Goal: Ask a question: Seek information or help from site administrators or community

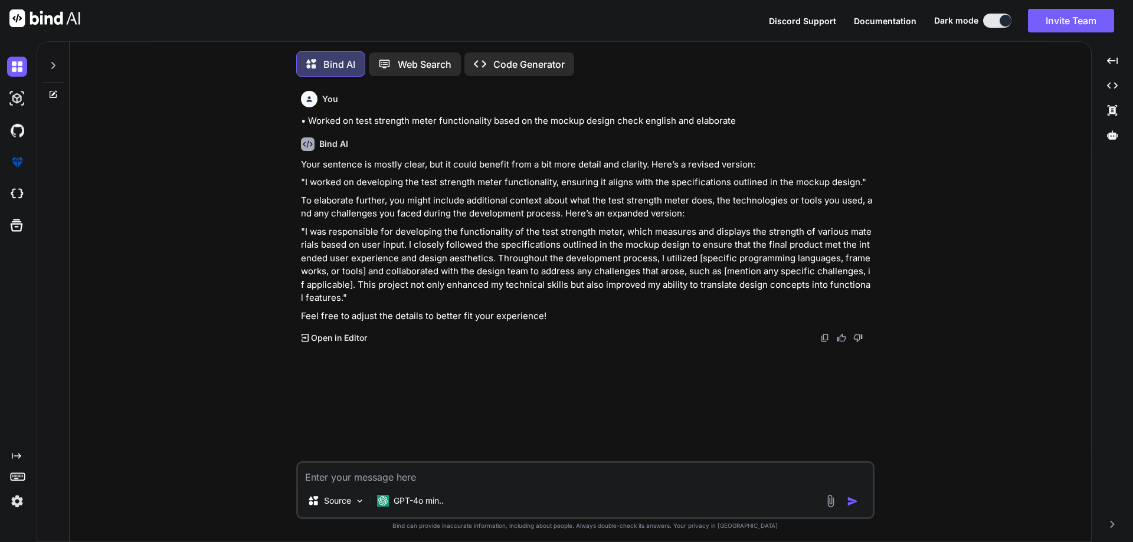
scroll to position [6, 0]
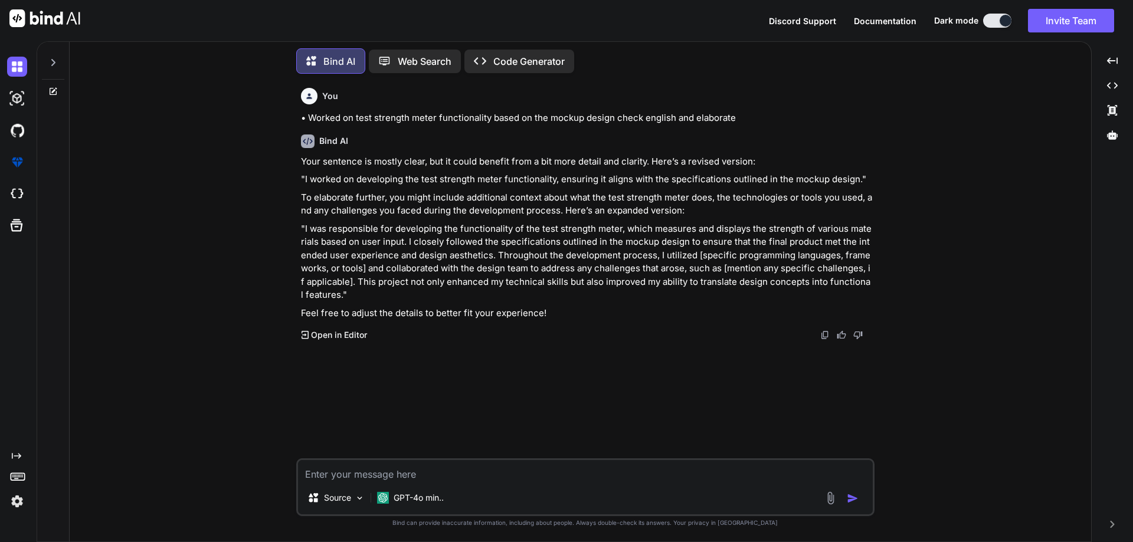
click at [54, 89] on icon at bounding box center [52, 91] width 9 height 9
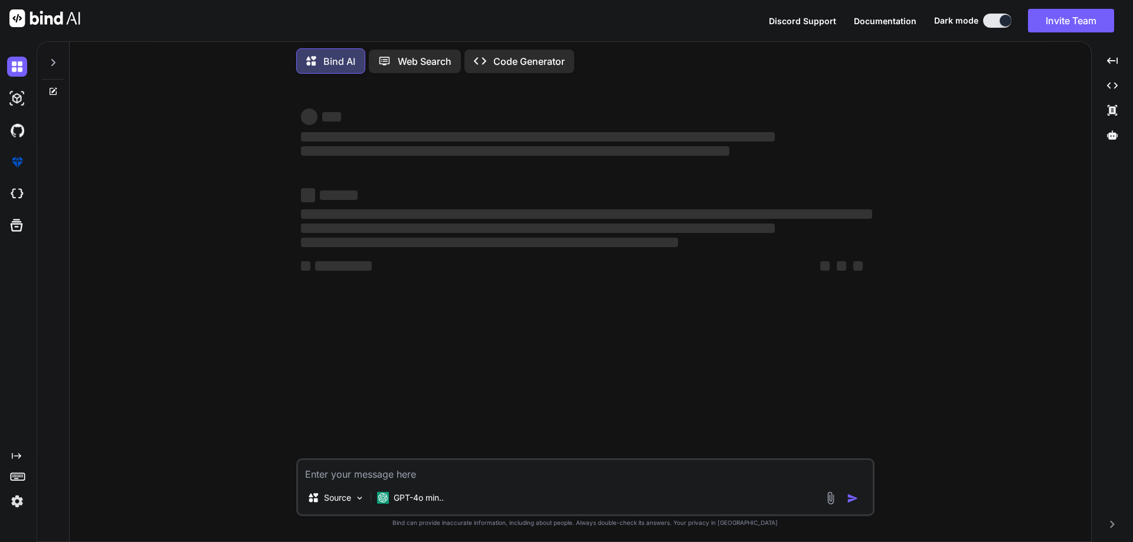
type textarea "x"
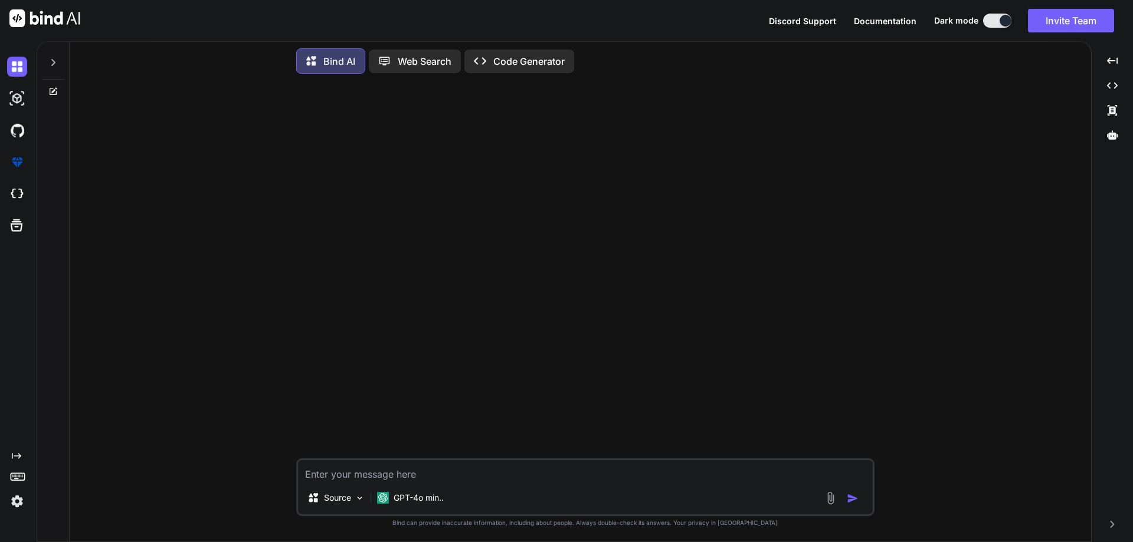
click at [483, 479] on textarea at bounding box center [585, 470] width 575 height 21
paste textarea "<!DOCTYPE html> <html lang="en"> <head> <meta charset="UTF-8"> <meta name="view…"
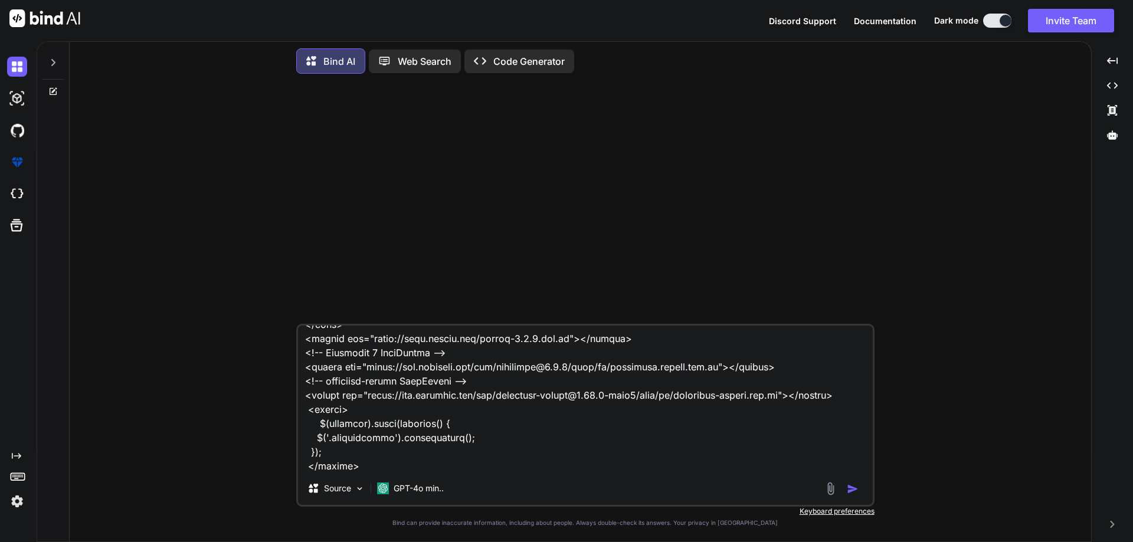
scroll to position [837, 0]
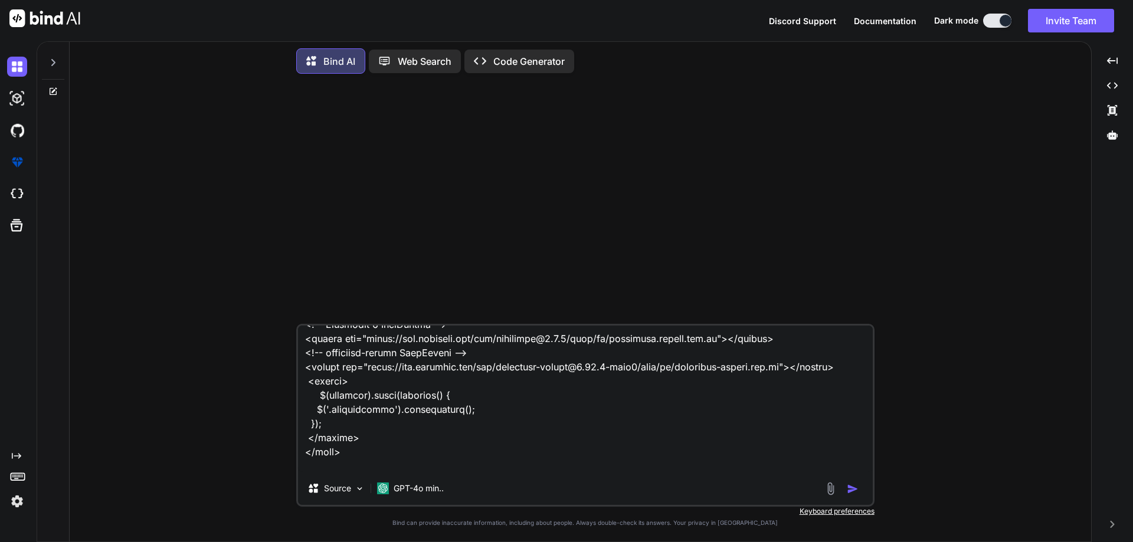
paste textarea "<svg width="7" height="11" viewBox="0 0 7 11" fill="none" xmlns="[URL][DOMAIN_N…"
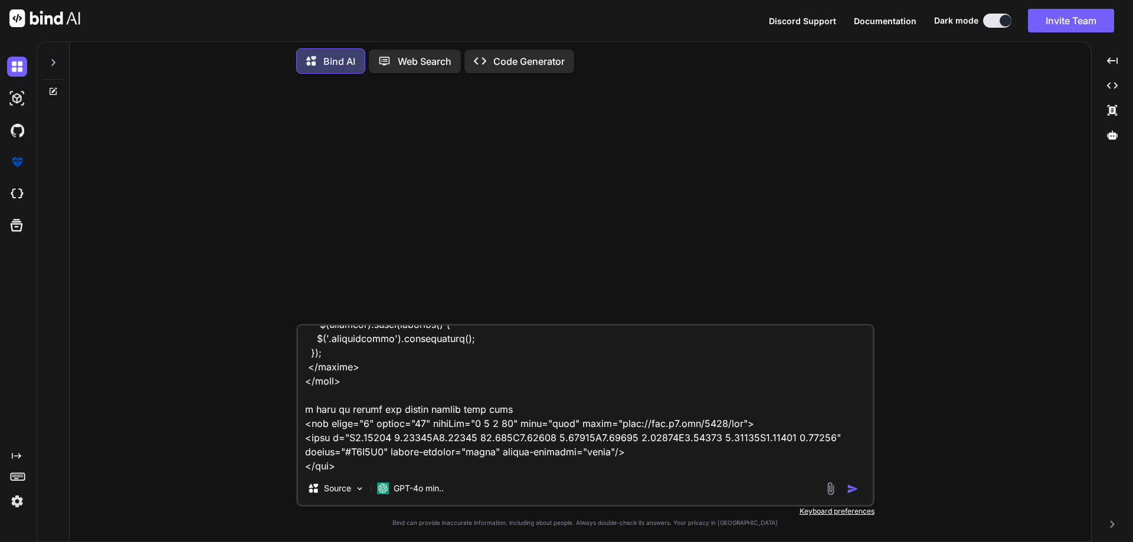
type textarea "<!DOCTYPE html> <html lang="en"> <head> <meta charset="UTF-8"> <meta name="view…"
click at [855, 489] on img "button" at bounding box center [853, 489] width 12 height 12
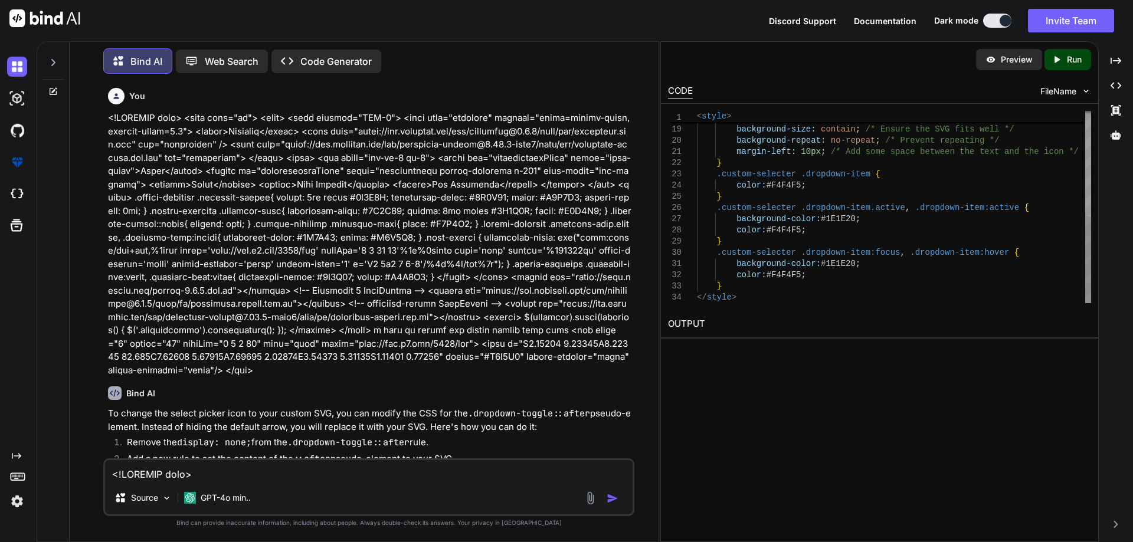
scroll to position [0, 0]
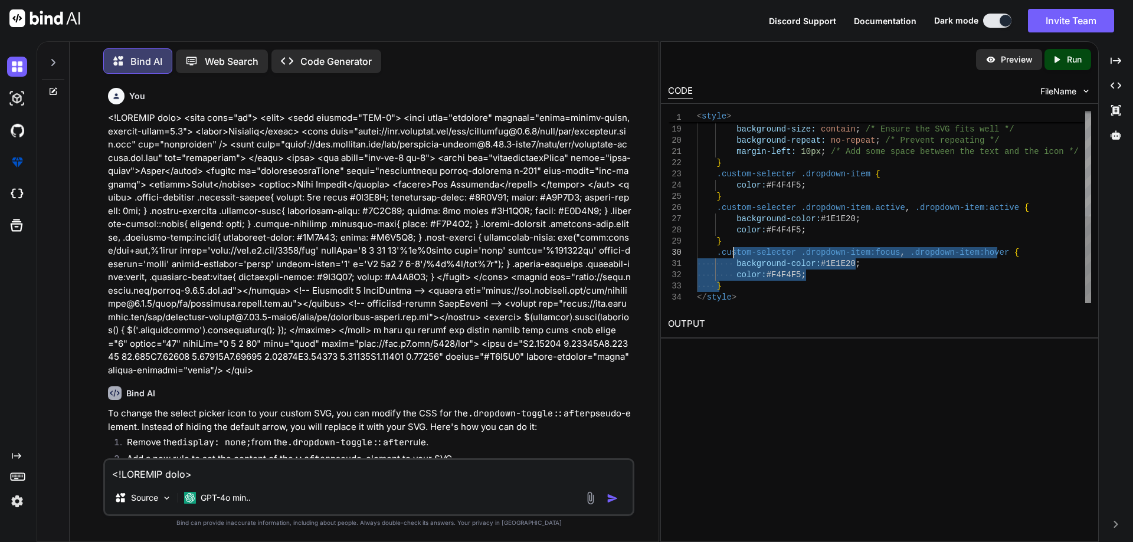
drag, startPoint x: 731, startPoint y: 286, endPoint x: 735, endPoint y: 248, distance: 38.0
click at [735, 248] on div "32397L6.24634 3.82397' stroke='%23F4F4F5' stroke-l inecap='round' stroke-linejo…" at bounding box center [894, 90] width 394 height 426
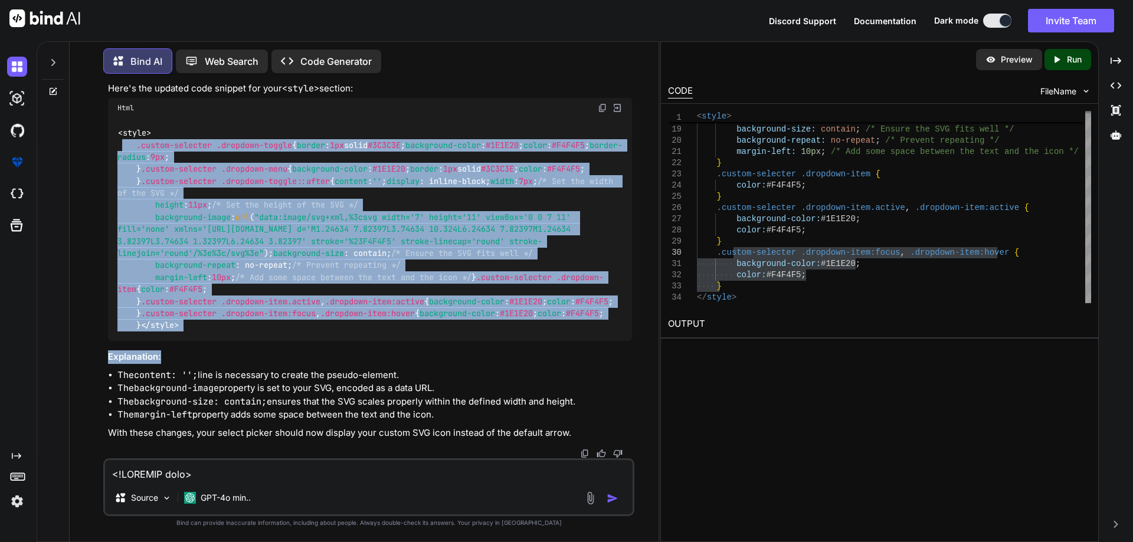
scroll to position [633, 0]
drag, startPoint x: 123, startPoint y: 142, endPoint x: 183, endPoint y: 313, distance: 180.7
click at [183, 313] on div "< style > .custom-selecter .dropdown-toggle { border : 1px solid #3C3C3E ; back…" at bounding box center [370, 230] width 524 height 224
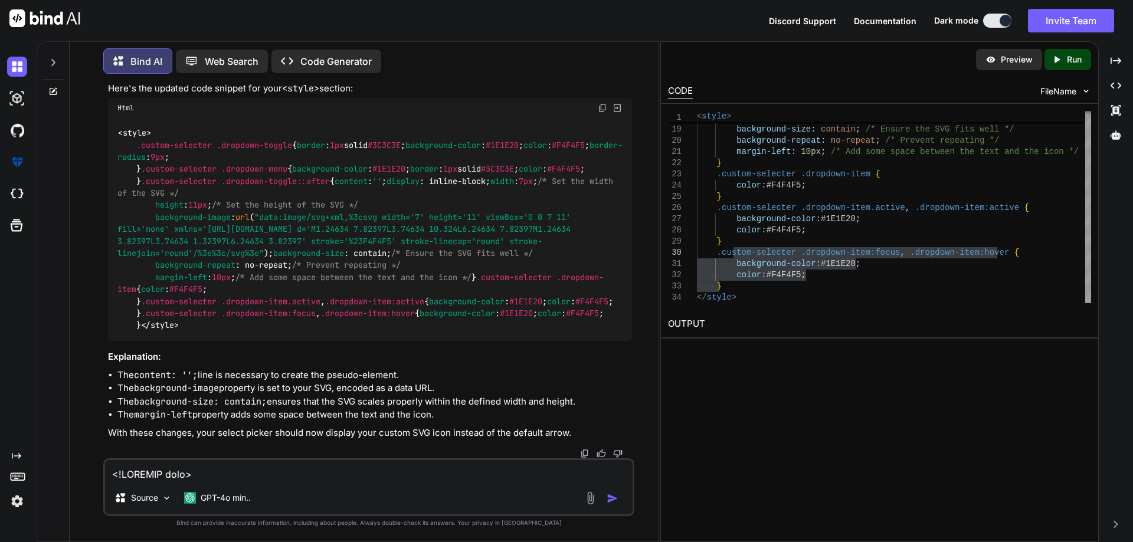
click at [289, 477] on textarea at bounding box center [369, 470] width 528 height 21
type textarea "still it show default icon"
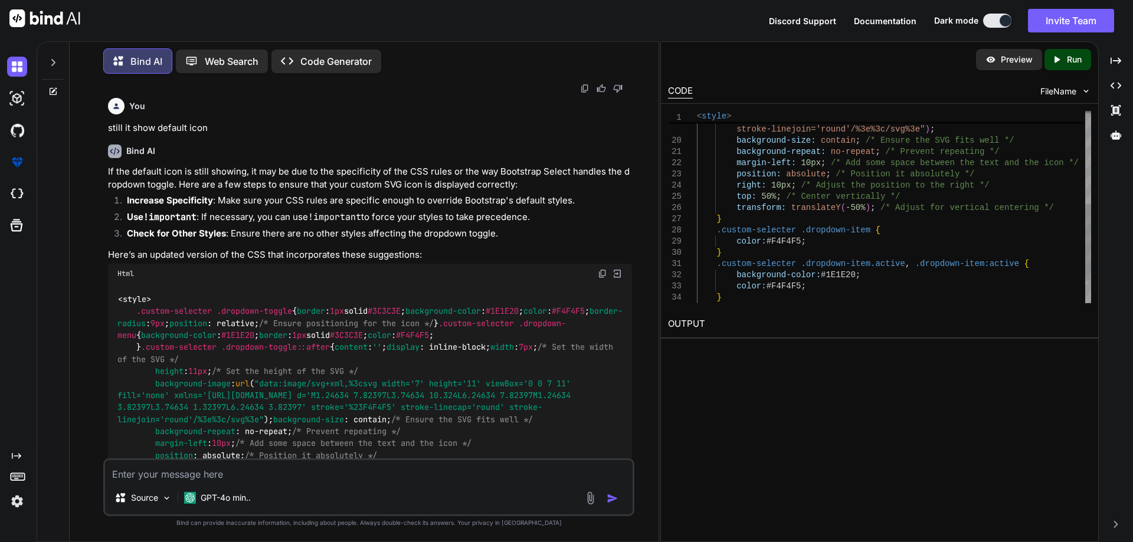
scroll to position [0, 0]
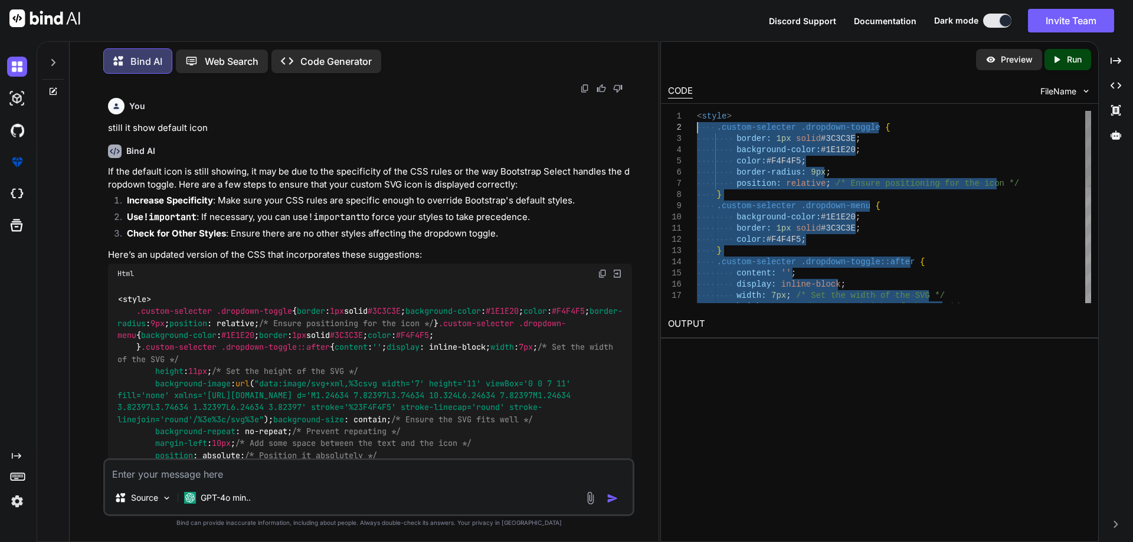
type textarea "<style> .custom-selecter .dropdown-toggle { border: 1px solid #3C3C3E; backgrou…"
drag, startPoint x: 732, startPoint y: 298, endPoint x: 694, endPoint y: 129, distance: 173.0
click at [324, 480] on textarea at bounding box center [369, 470] width 528 height 21
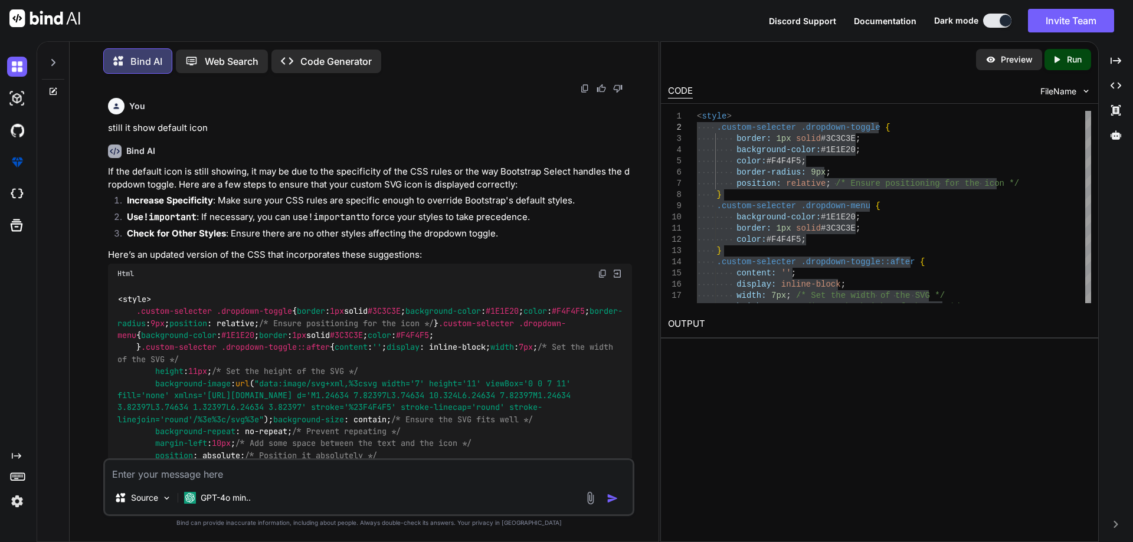
paste textarea ".custom-selecter .dropdown-toggle{ border: 1px solid #3C3C3E; background-color:…"
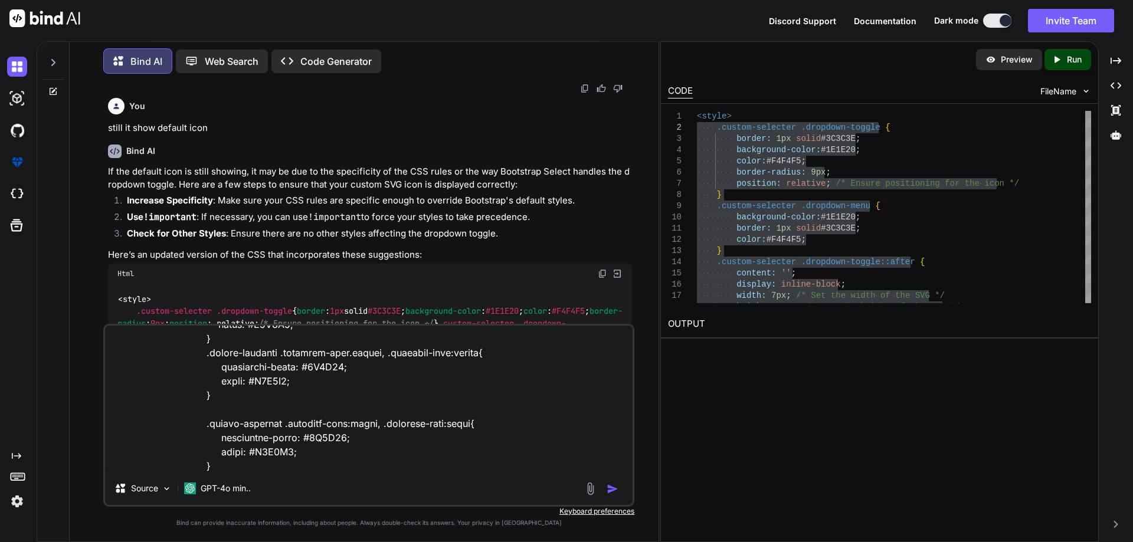
scroll to position [256, 0]
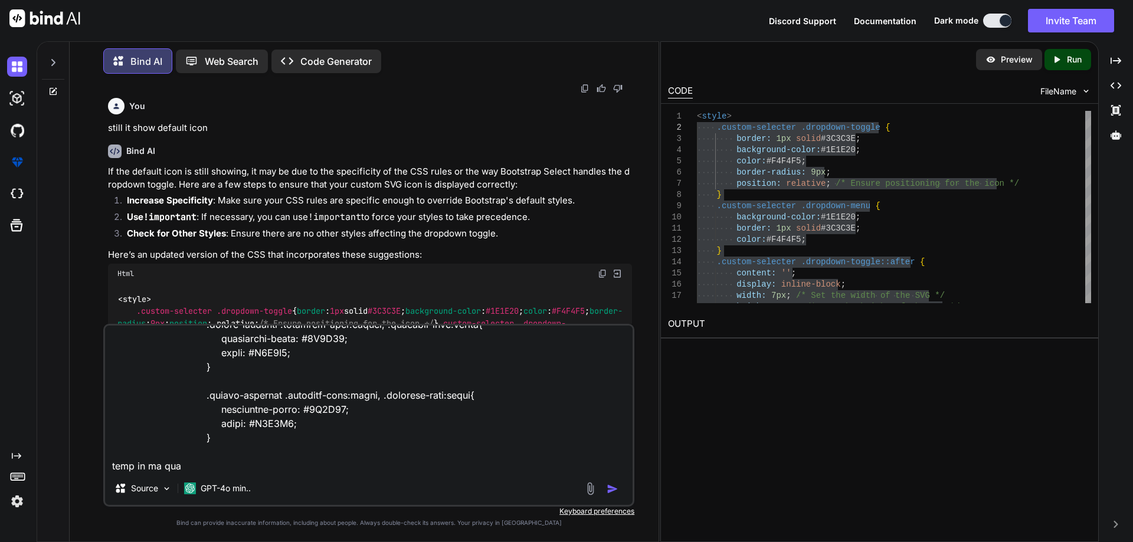
paste textarea "<svg width="7" height="11" viewBox="0 0 7 11" fill="none" xmlns="[URL][DOMAIN_N…"
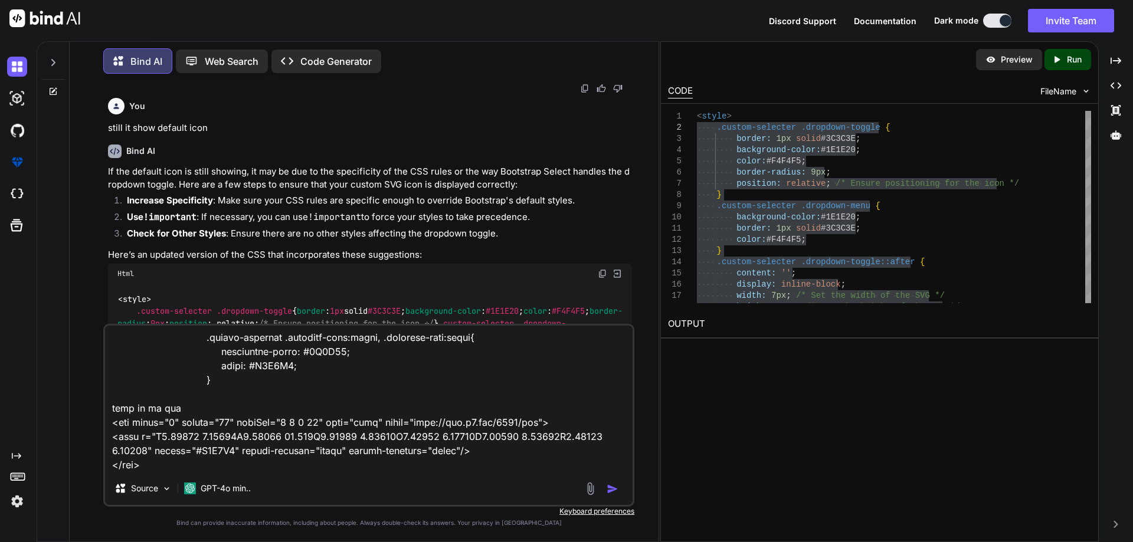
click at [194, 398] on textarea at bounding box center [369, 399] width 528 height 146
type textarea ".custom-selecter .dropdown-toggle{ border: 1px solid #3C3C3E; background-color:…"
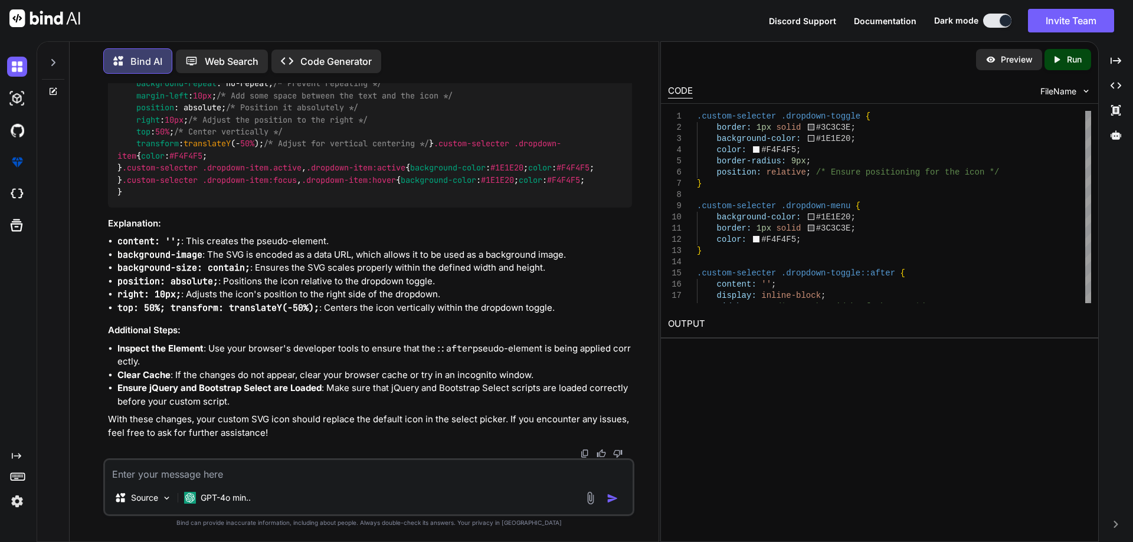
scroll to position [1876, 0]
